Goal: Transaction & Acquisition: Obtain resource

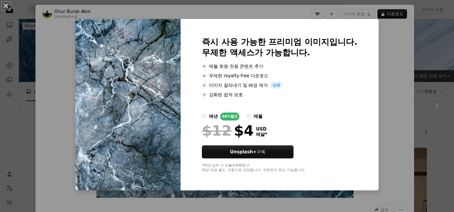
scroll to position [89, 0]
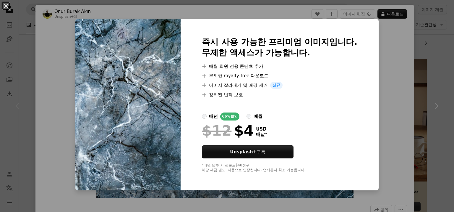
click at [384, 100] on div "An X shape 즉시 사용 가능한 프리미엄 이미지입니다. 무제한 액세스가 가능합니다. A plus sign 매월 회원 전용 콘텐츠 추가 A…" at bounding box center [227, 106] width 454 height 212
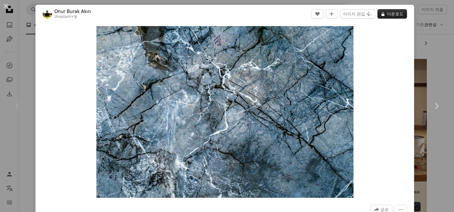
click at [387, 12] on button "A lock 다운로드" at bounding box center [392, 13] width 30 height 9
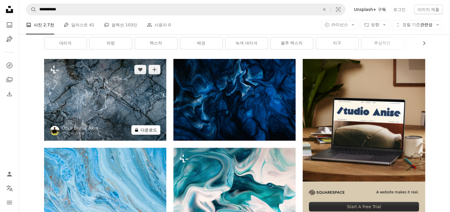
click at [144, 132] on button "A lock 다운로드" at bounding box center [145, 129] width 29 height 9
click at [142, 97] on img at bounding box center [105, 99] width 122 height 81
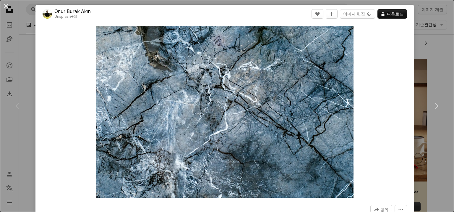
click at [48, 85] on div "Zoom in" at bounding box center [224, 111] width 379 height 177
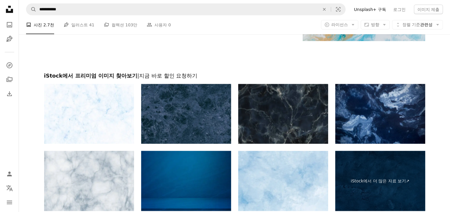
scroll to position [1161, 0]
